Goal: Check status: Check status

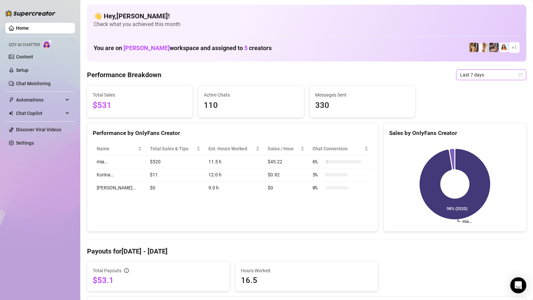
click at [485, 75] on span "Last 7 days" at bounding box center [491, 75] width 62 height 10
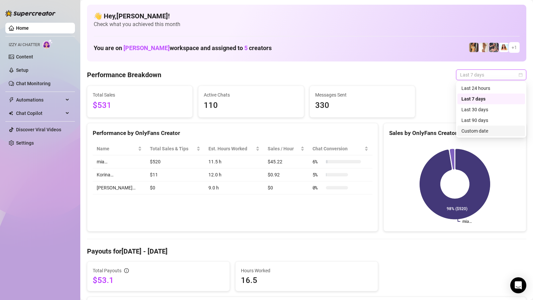
click at [481, 132] on div "Custom date" at bounding box center [491, 130] width 60 height 7
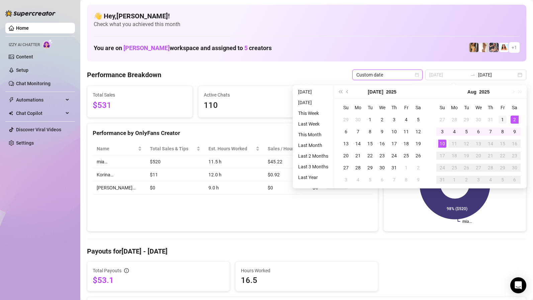
type input "[DATE]"
click at [497, 123] on td "1" at bounding box center [502, 120] width 12 height 12
type input "[DATE]"
click at [442, 143] on div "10" at bounding box center [442, 144] width 8 height 8
type input "[DATE]"
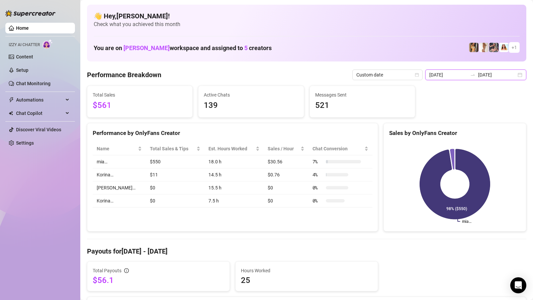
click at [459, 76] on input "[DATE]" at bounding box center [448, 74] width 38 height 7
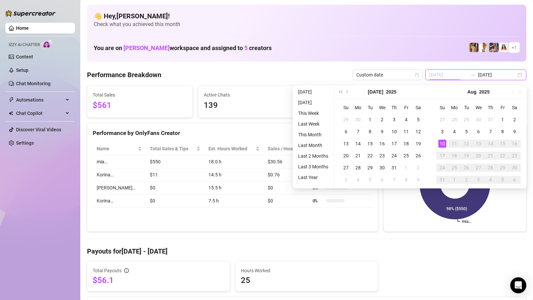
type input "[DATE]"
click at [423, 215] on rect at bounding box center [454, 184] width 131 height 84
